Goal: Transaction & Acquisition: Purchase product/service

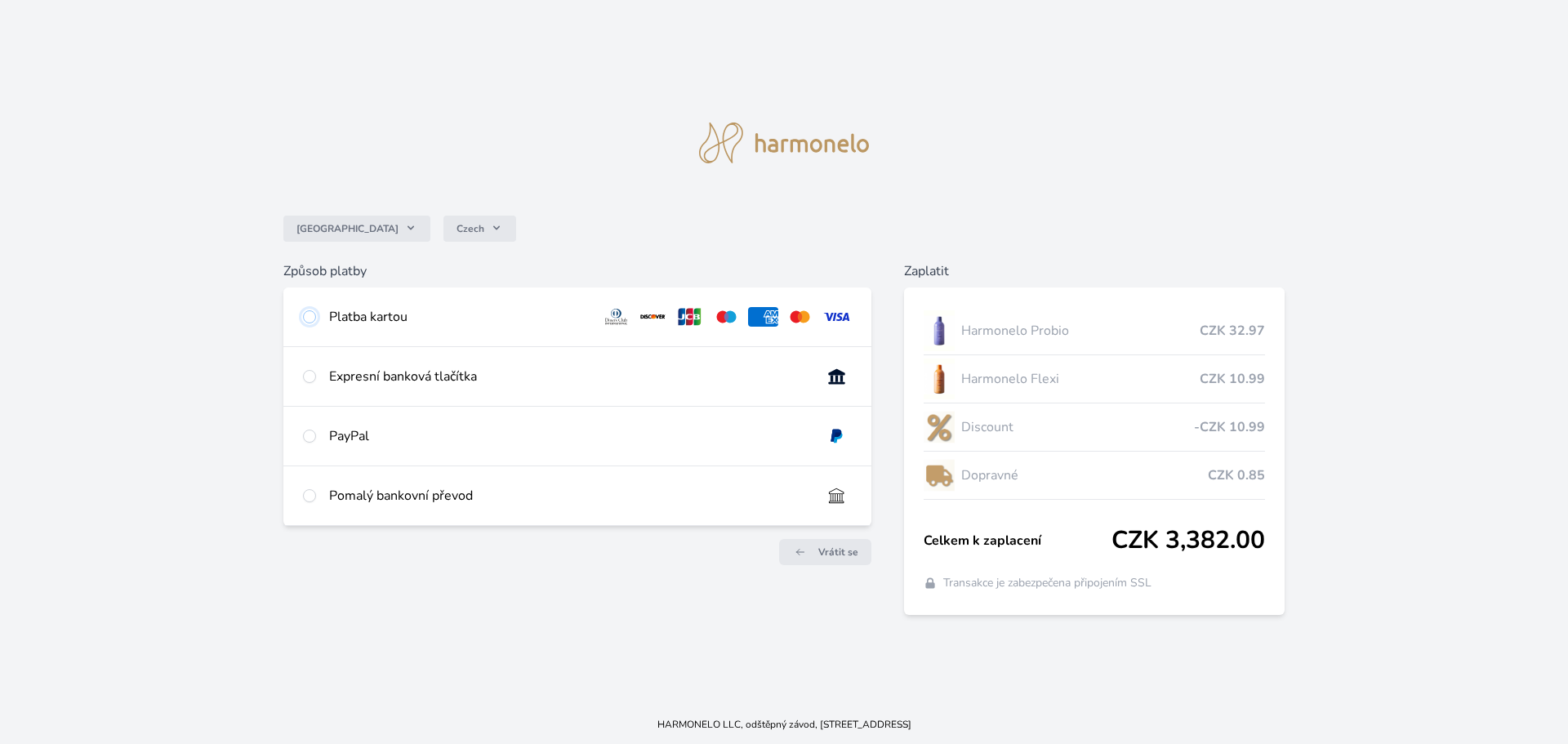
click at [307, 322] on input "radio" at bounding box center [309, 317] width 13 height 13
radio input "true"
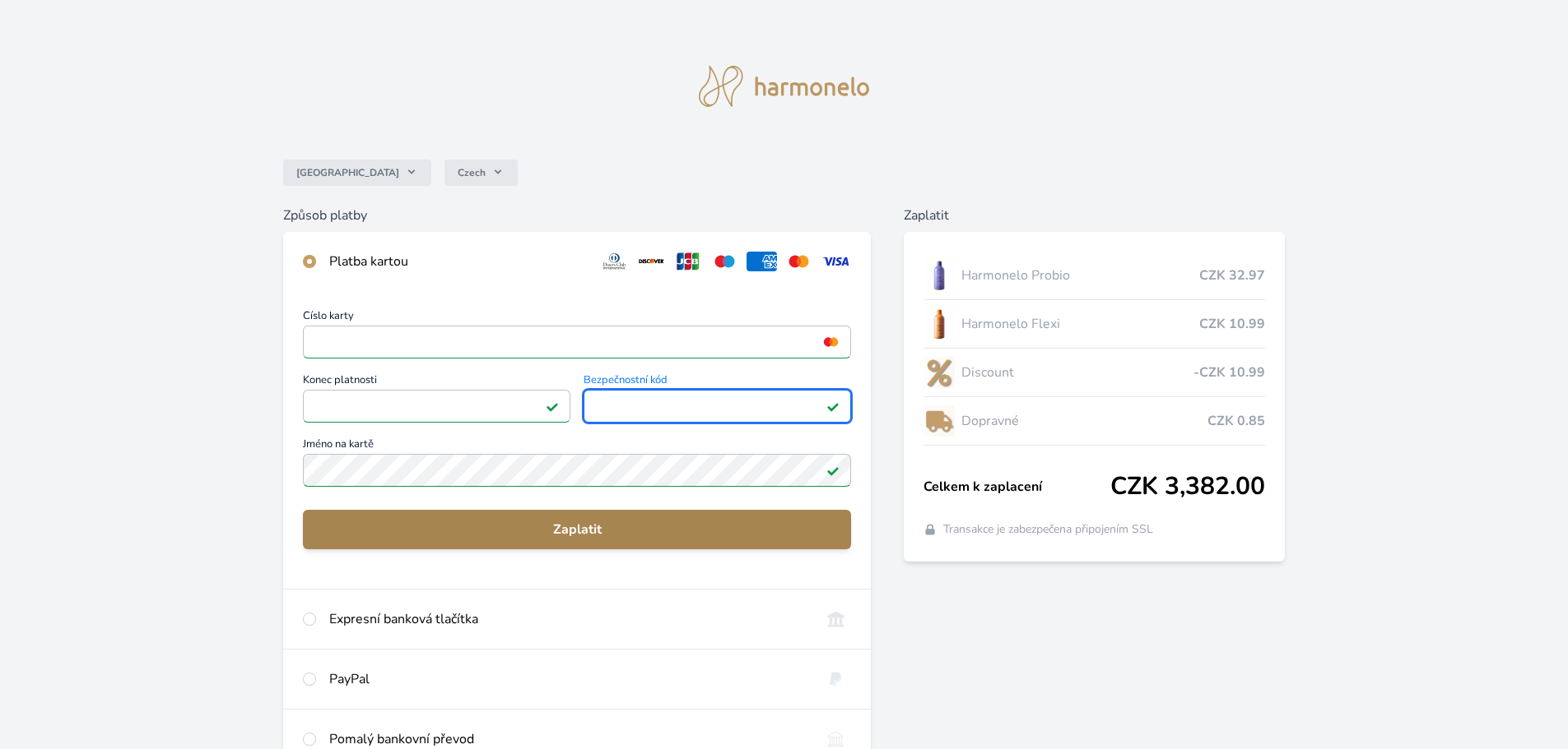
click at [538, 526] on span "Zaplatit" at bounding box center [576, 530] width 521 height 20
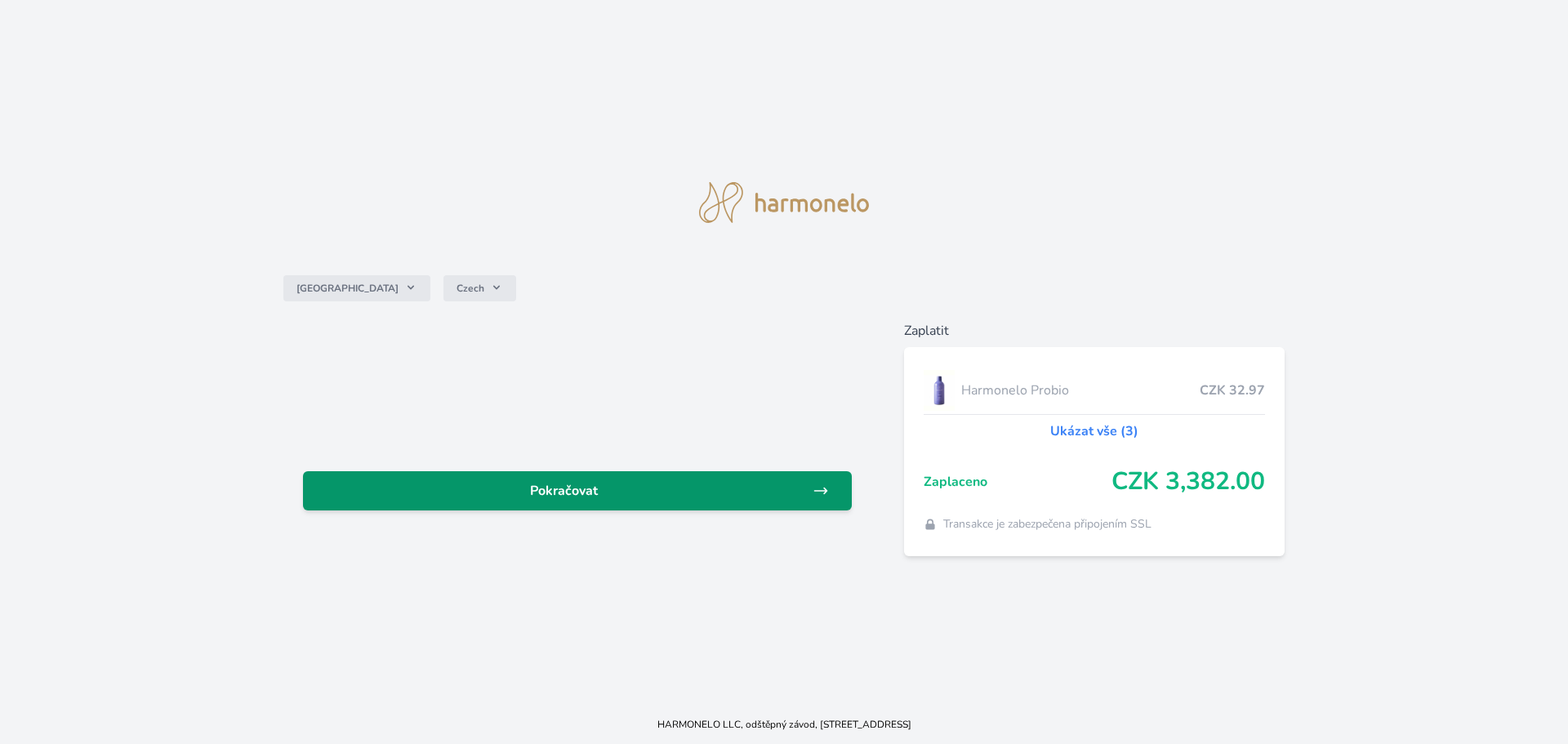
click at [600, 493] on span "Pokračovat" at bounding box center [564, 491] width 496 height 19
